Goal: Information Seeking & Learning: Learn about a topic

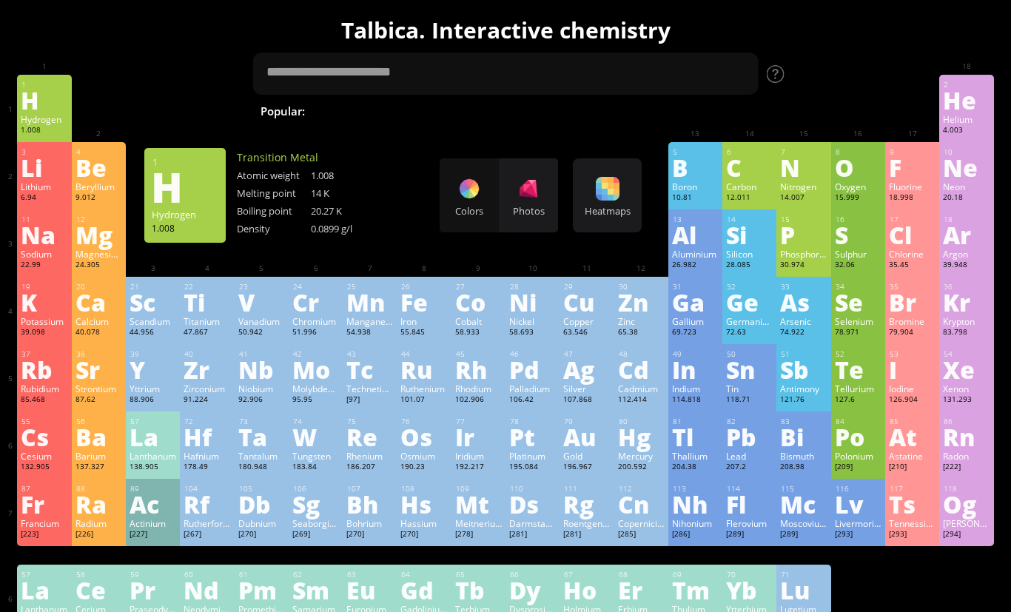
click at [809, 260] on div "Phosphorus" at bounding box center [803, 254] width 47 height 12
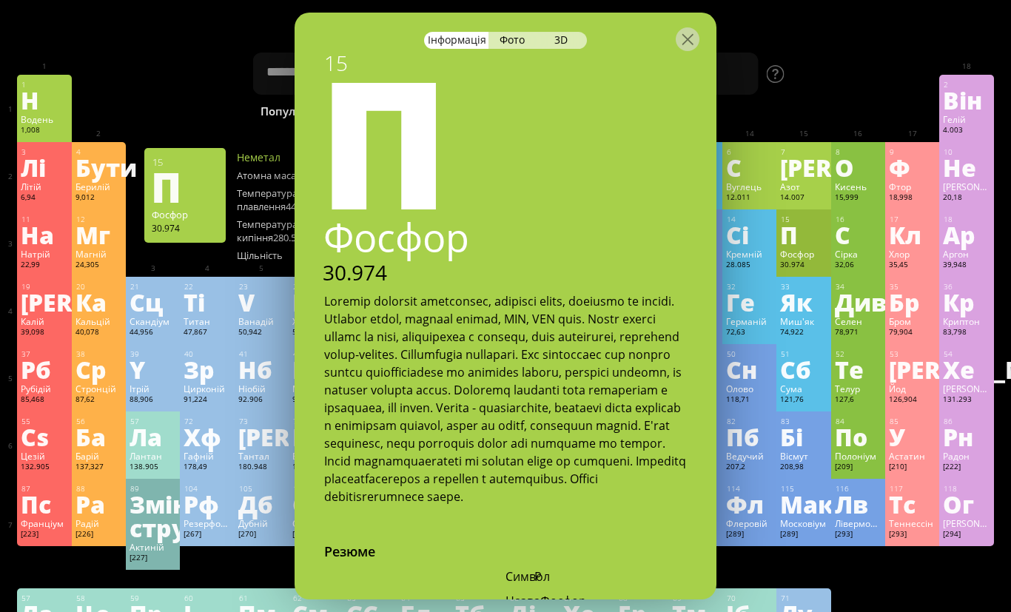
click at [811, 32] on h1 "Тальбіка. Інтерактивна хімія" at bounding box center [505, 30] width 997 height 30
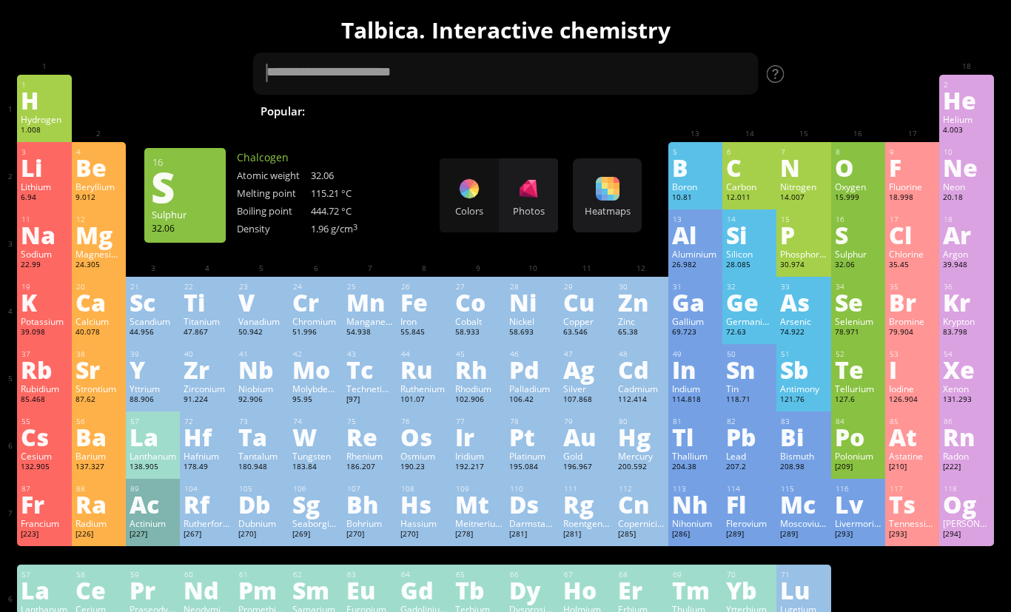
click at [851, 244] on div "S" at bounding box center [858, 235] width 47 height 24
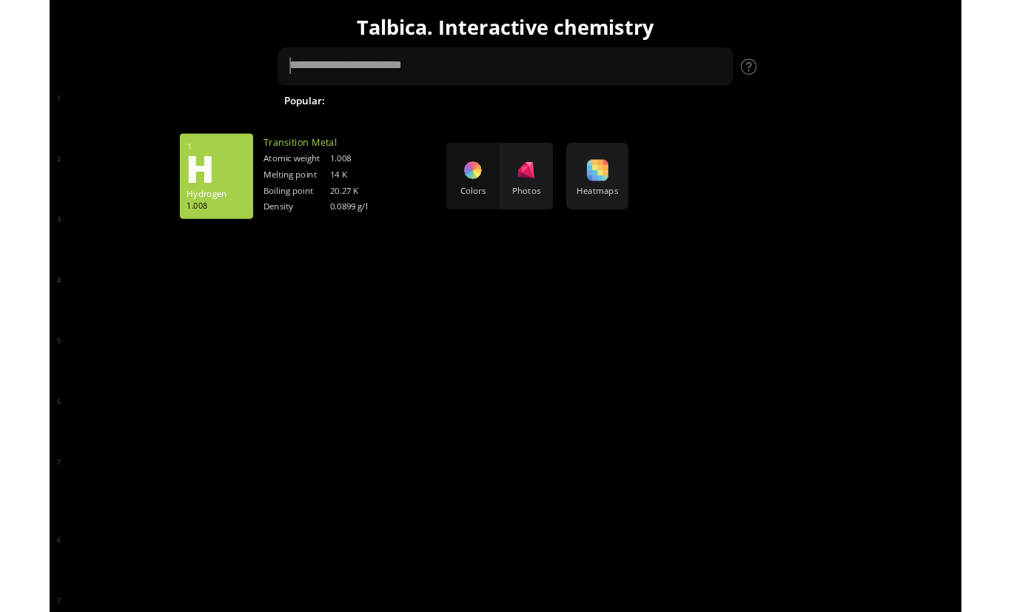
scroll to position [0, 171]
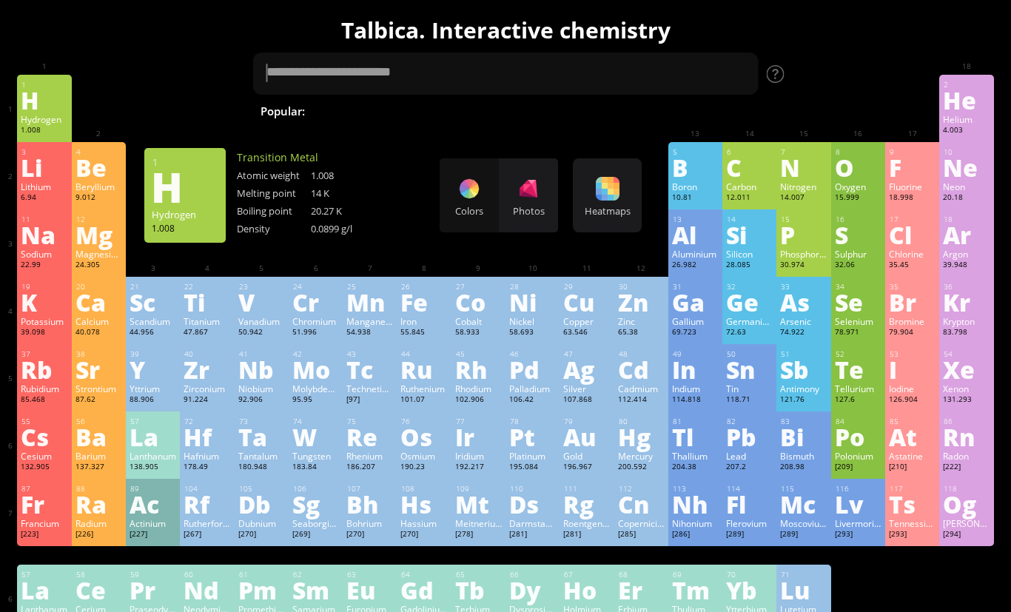
click at [848, 179] on div "O" at bounding box center [858, 167] width 47 height 24
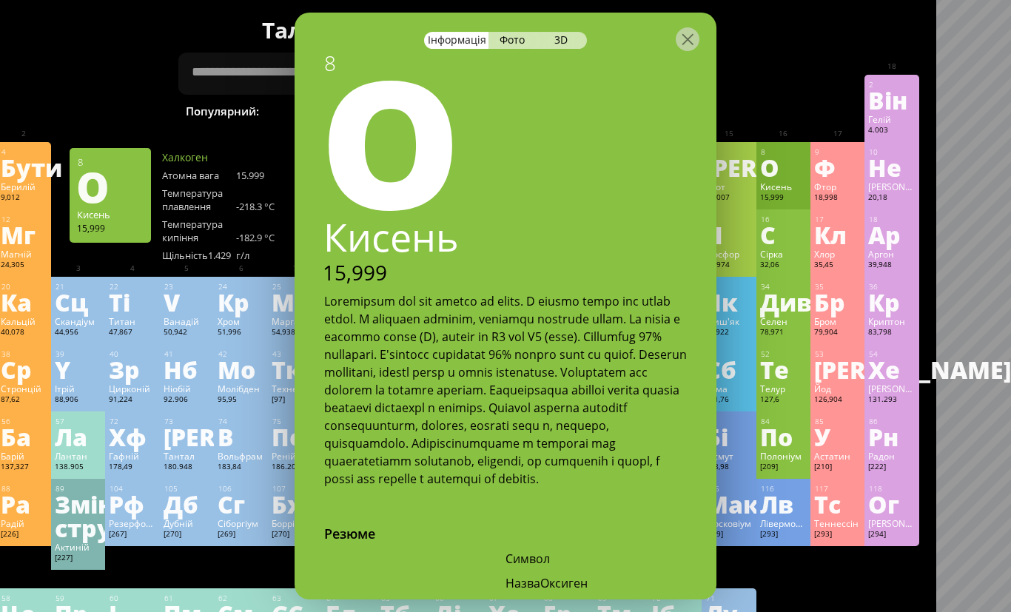
click at [714, 70] on div "О" at bounding box center [503, 138] width 426 height 178
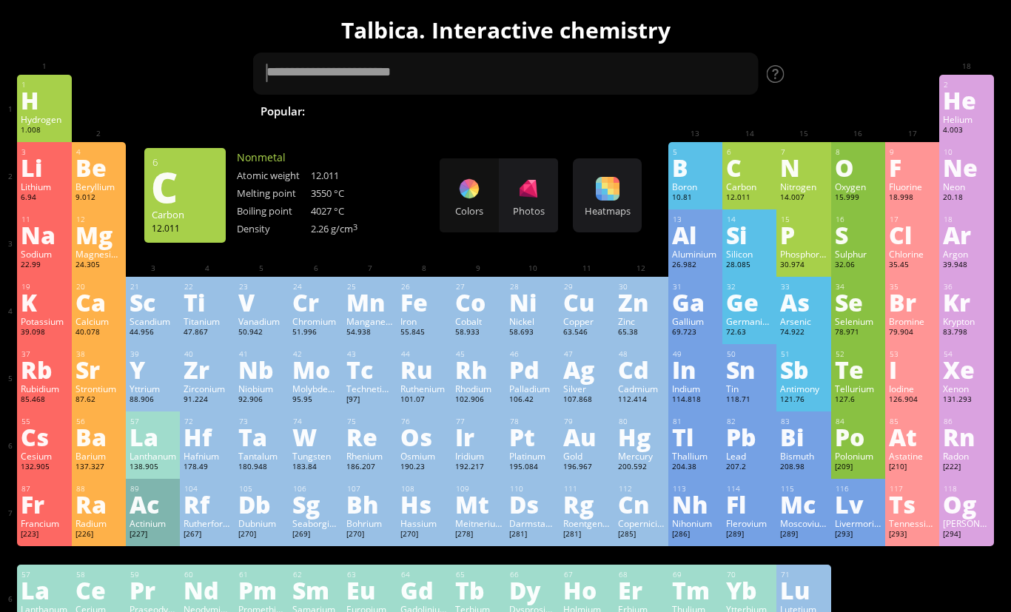
click at [746, 174] on div "C" at bounding box center [749, 167] width 47 height 24
click at [754, 173] on div "C" at bounding box center [749, 167] width 47 height 24
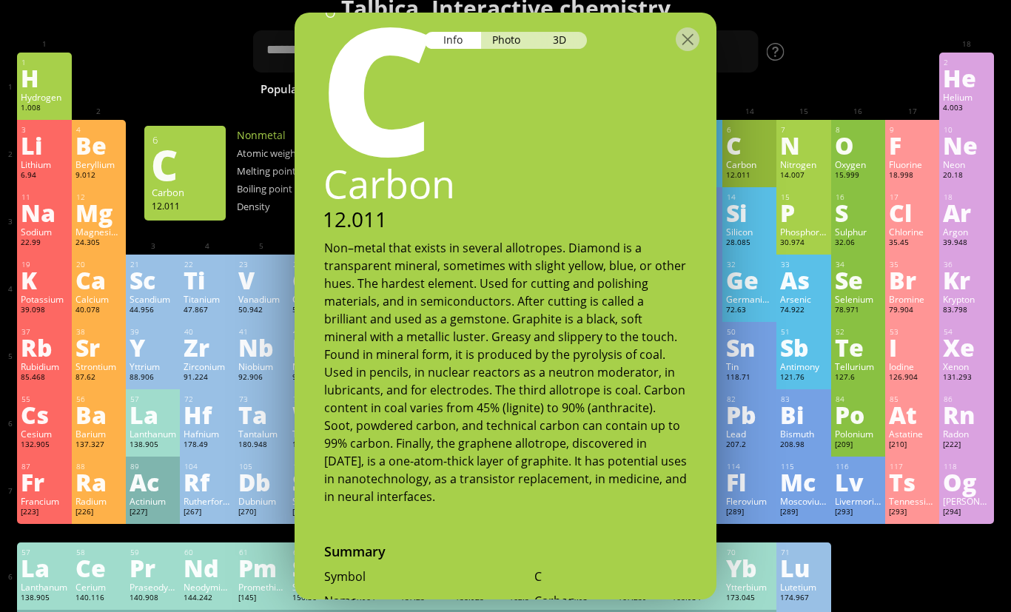
scroll to position [23, 0]
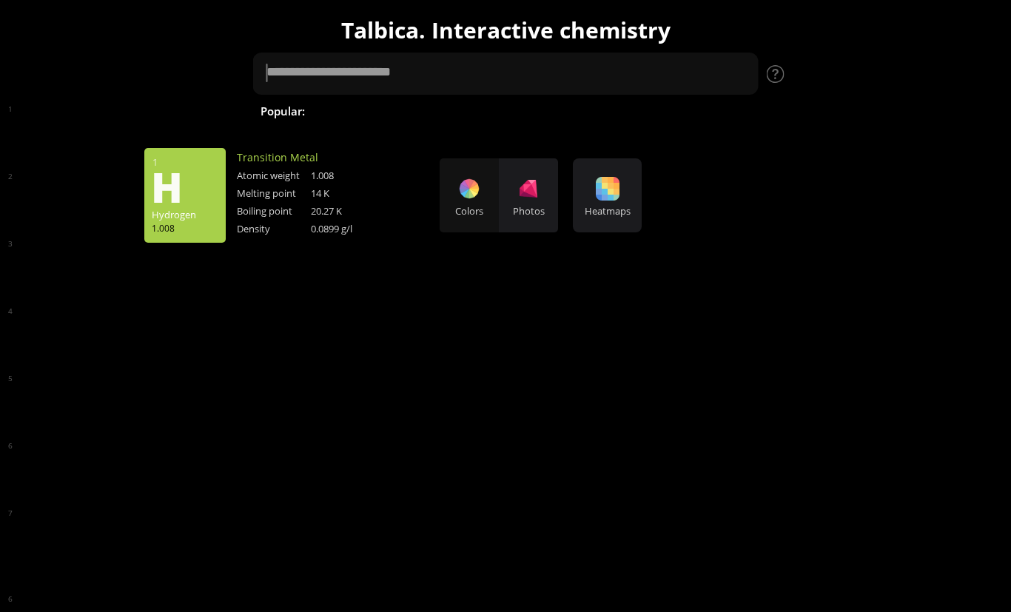
scroll to position [23, 0]
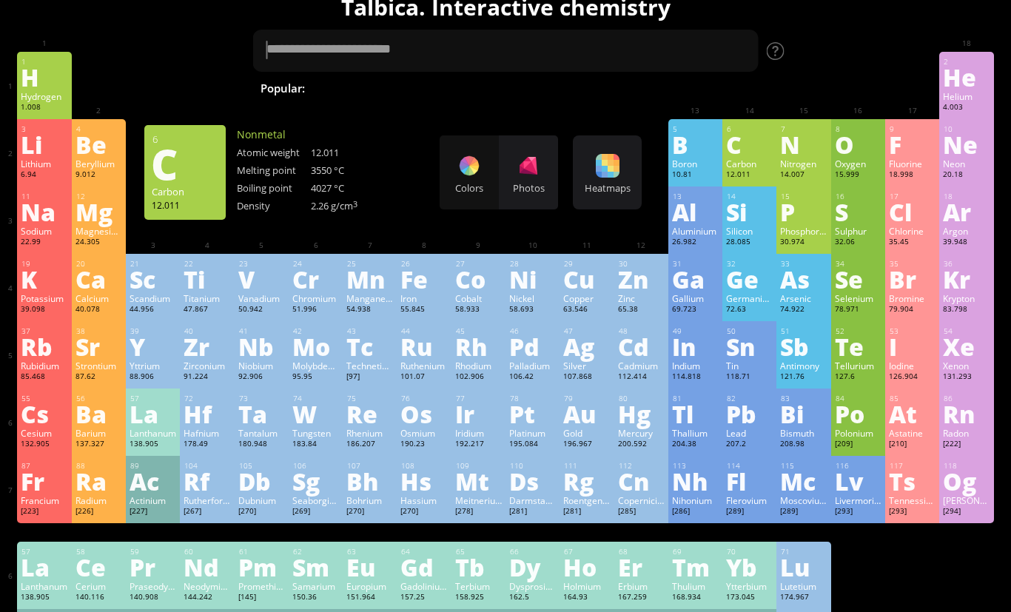
click at [760, 151] on div "C" at bounding box center [749, 145] width 47 height 24
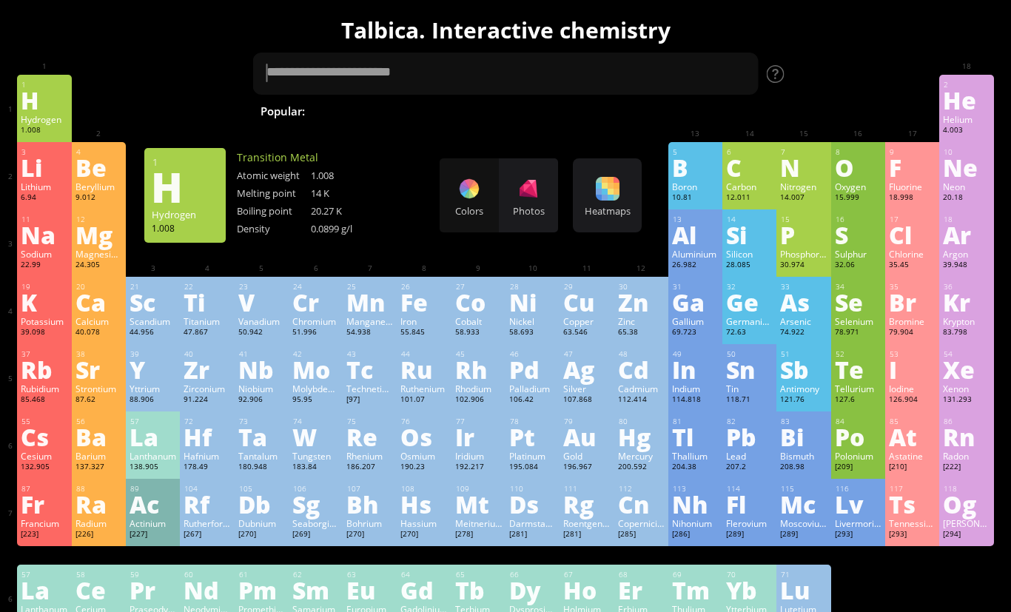
click at [754, 178] on div "C" at bounding box center [749, 167] width 47 height 24
